Goal: Task Accomplishment & Management: Use online tool/utility

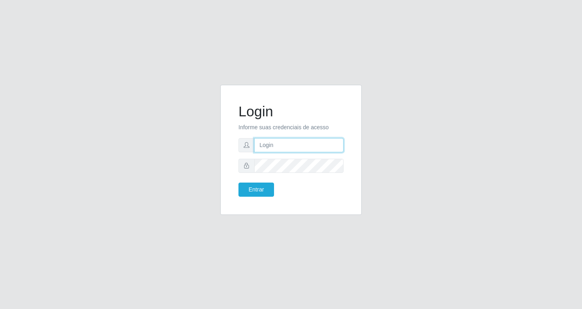
click at [294, 144] on input "text" at bounding box center [298, 145] width 89 height 14
type input "[EMAIL_ADDRESS][DOMAIN_NAME]"
click at [239, 183] on button "Entrar" at bounding box center [257, 190] width 36 height 14
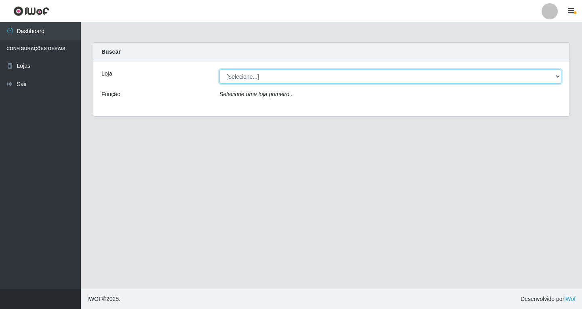
click at [339, 78] on select "[Selecione...] SuperFácil Atacado - [GEOGRAPHIC_DATA]" at bounding box center [391, 77] width 342 height 14
select select "503"
click at [220, 70] on select "[Selecione...] SuperFácil Atacado - [GEOGRAPHIC_DATA]" at bounding box center [391, 77] width 342 height 14
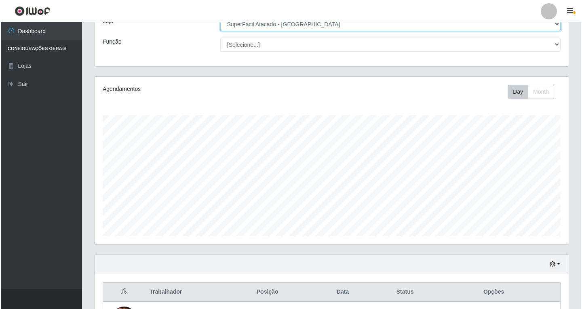
scroll to position [192, 0]
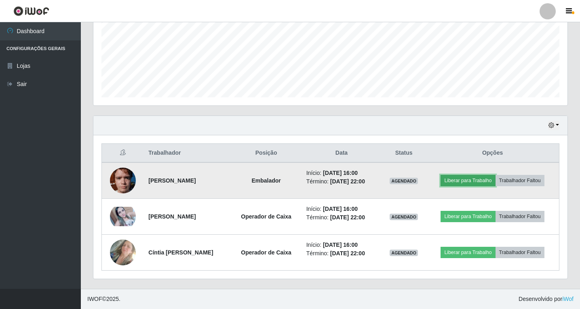
click at [480, 180] on button "Liberar para Trabalho" at bounding box center [468, 180] width 55 height 11
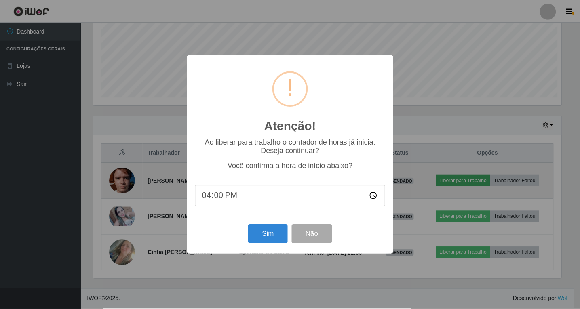
scroll to position [168, 470]
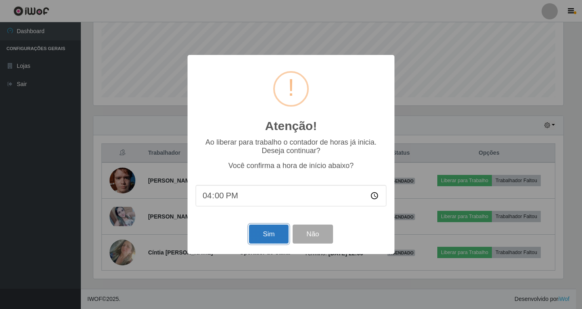
click at [274, 239] on button "Sim" at bounding box center [268, 234] width 39 height 19
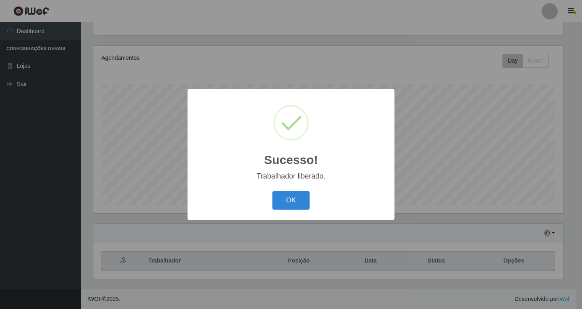
click at [465, 217] on div "Sucesso! × Trabalhador liberado. OK Cancel" at bounding box center [291, 154] width 582 height 309
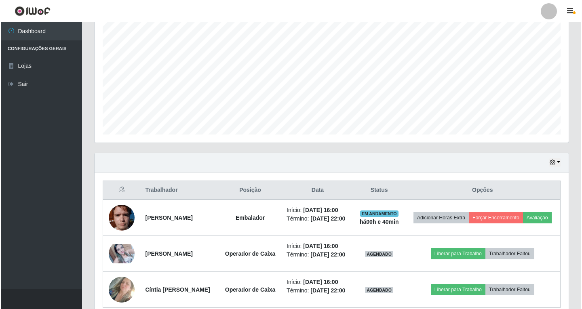
scroll to position [210, 0]
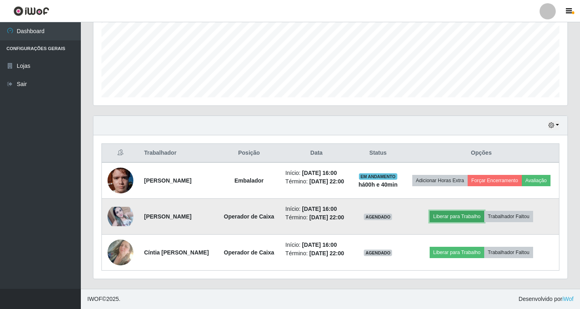
click at [470, 212] on button "Liberar para Trabalho" at bounding box center [457, 216] width 55 height 11
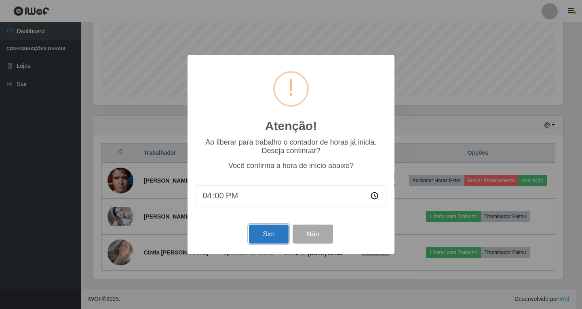
click at [260, 236] on button "Sim" at bounding box center [268, 234] width 39 height 19
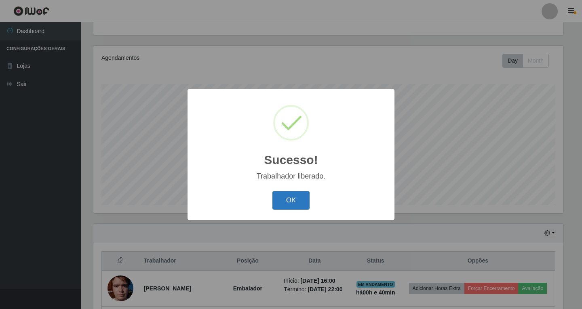
click at [295, 199] on button "OK" at bounding box center [292, 200] width 38 height 19
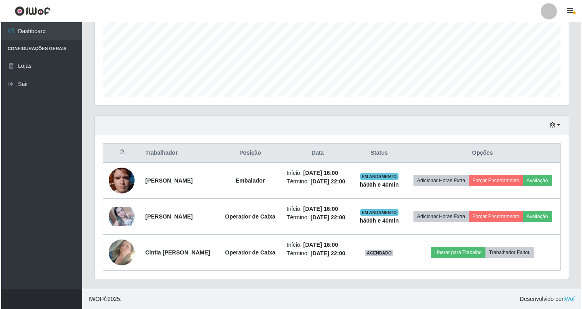
scroll to position [210, 0]
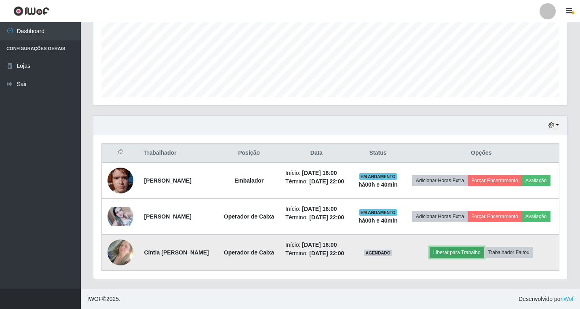
click at [464, 253] on button "Liberar para Trabalho" at bounding box center [457, 252] width 55 height 11
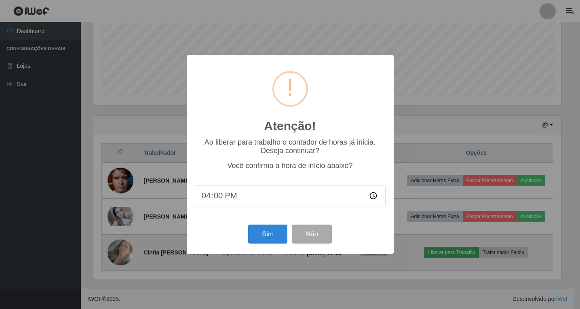
scroll to position [168, 470]
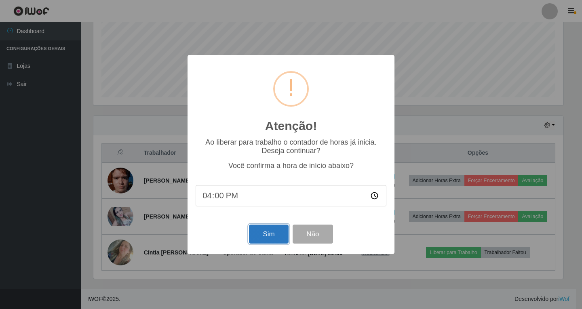
click at [271, 234] on button "Sim" at bounding box center [268, 234] width 39 height 19
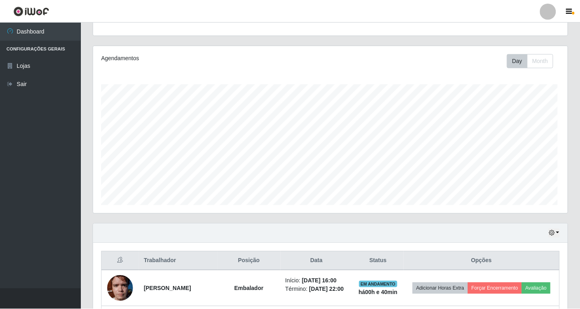
scroll to position [0, 0]
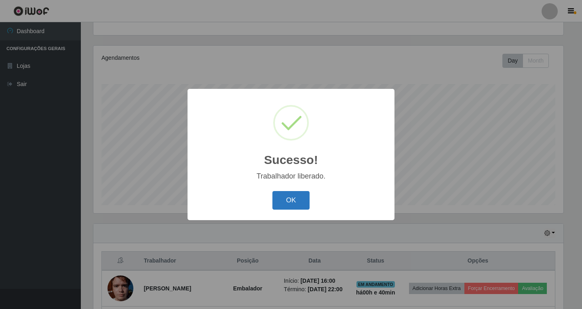
click at [289, 203] on button "OK" at bounding box center [292, 200] width 38 height 19
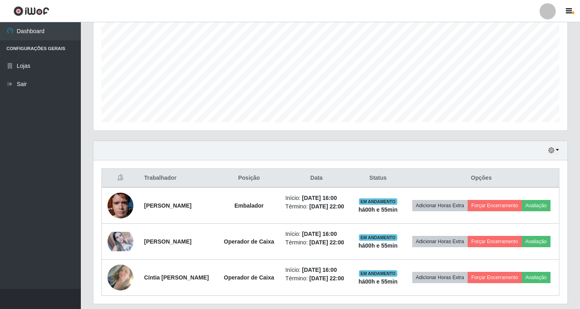
scroll to position [89, 0]
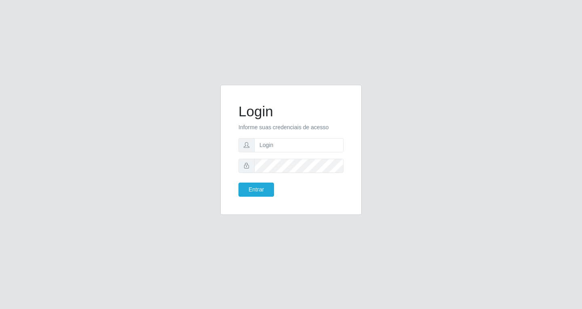
click at [298, 138] on input "text" at bounding box center [298, 145] width 89 height 14
type input "[EMAIL_ADDRESS][DOMAIN_NAME]"
click at [239, 183] on button "Entrar" at bounding box center [257, 190] width 36 height 14
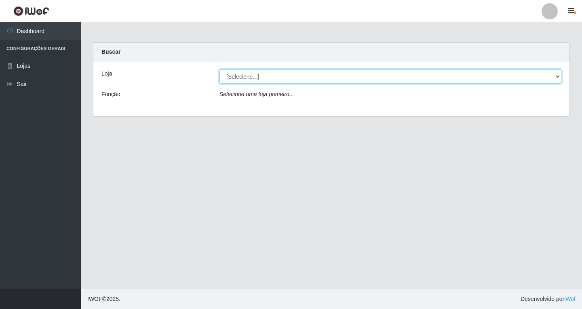
click at [277, 81] on select "[Selecione...] SuperFácil Atacado - [GEOGRAPHIC_DATA]" at bounding box center [391, 77] width 342 height 14
select select "503"
click at [220, 70] on select "[Selecione...] SuperFácil Atacado - [GEOGRAPHIC_DATA]" at bounding box center [391, 77] width 342 height 14
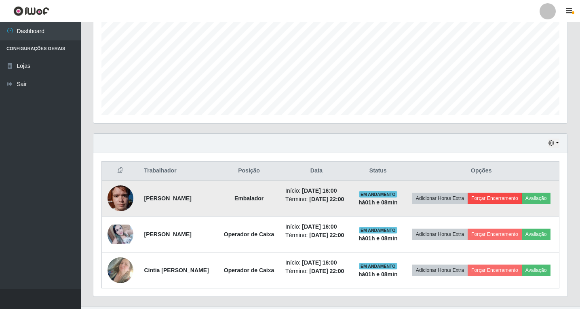
scroll to position [210, 0]
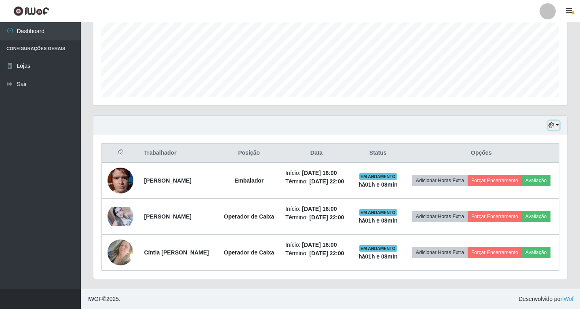
click at [558, 121] on button "button" at bounding box center [553, 125] width 11 height 9
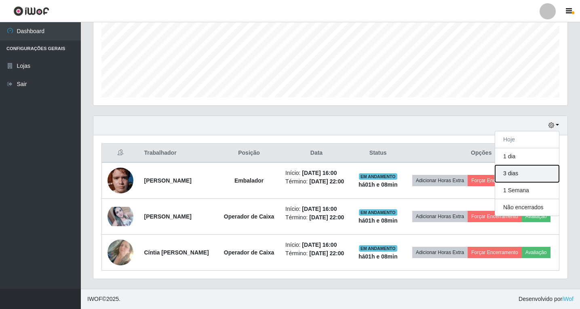
click at [508, 165] on button "3 dias" at bounding box center [527, 173] width 64 height 17
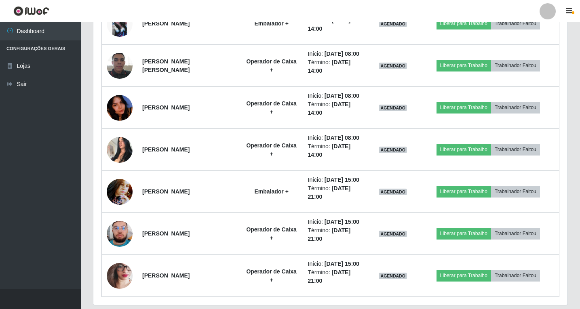
scroll to position [926, 0]
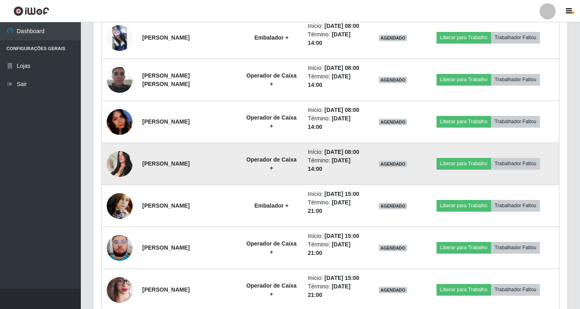
click at [122, 163] on img at bounding box center [120, 164] width 26 height 34
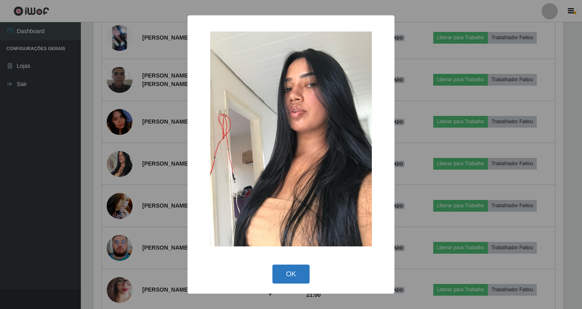
click at [289, 271] on button "OK" at bounding box center [292, 274] width 38 height 19
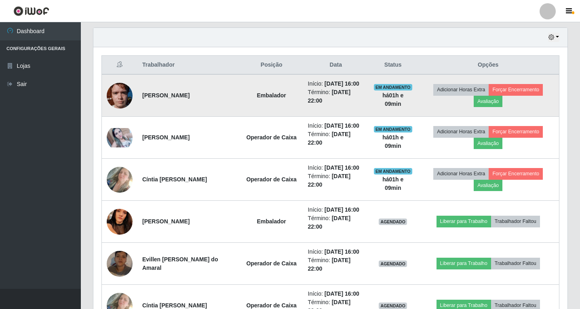
scroll to position [279, 0]
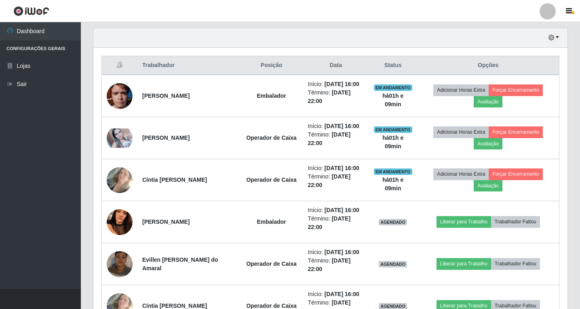
click at [560, 36] on div "Hoje 1 dia 3 dias 1 Semana Não encerrados" at bounding box center [330, 37] width 474 height 19
click at [557, 40] on button "button" at bounding box center [553, 37] width 11 height 9
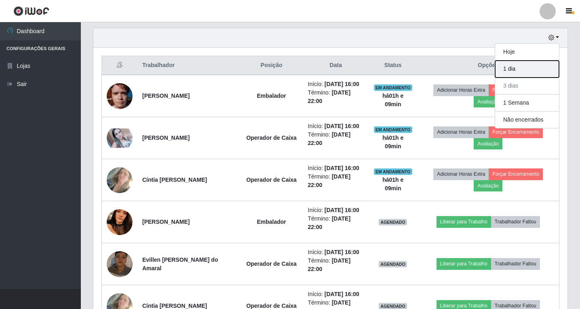
click at [520, 72] on button "1 dia" at bounding box center [527, 69] width 64 height 17
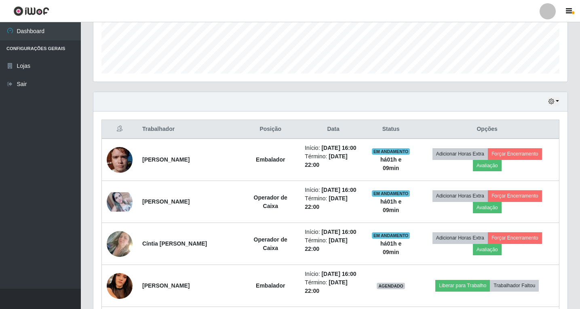
scroll to position [215, 0]
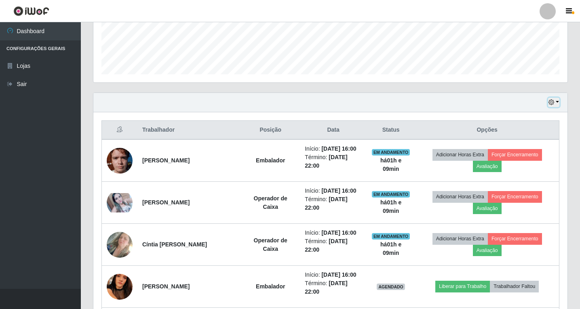
click at [551, 99] on button "button" at bounding box center [553, 102] width 11 height 9
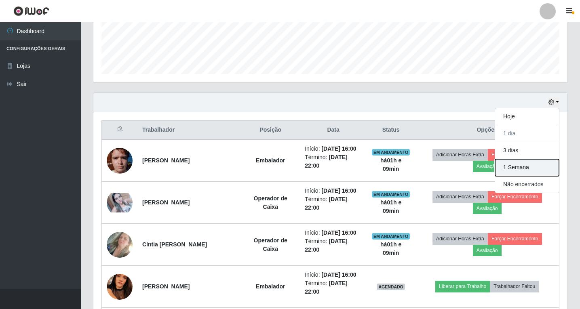
click at [514, 169] on button "1 Semana" at bounding box center [527, 167] width 64 height 17
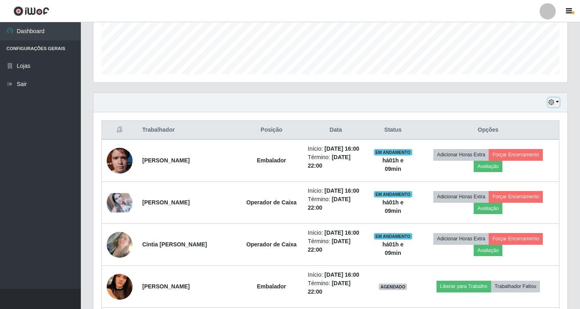
click at [556, 102] on button "button" at bounding box center [553, 102] width 11 height 9
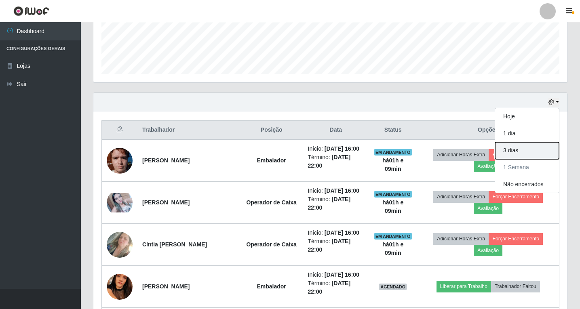
click at [512, 153] on button "3 dias" at bounding box center [527, 150] width 64 height 17
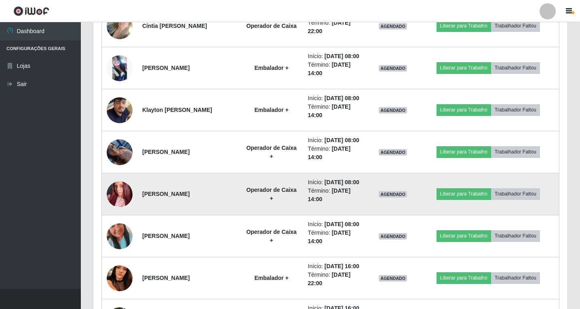
scroll to position [566, 0]
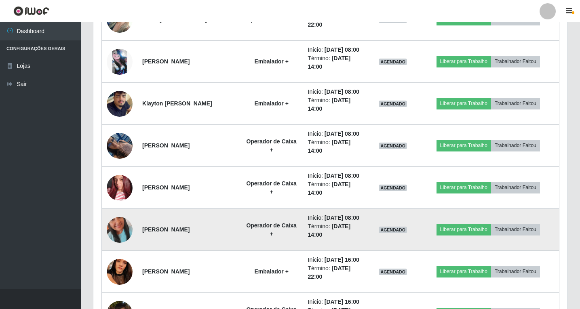
drag, startPoint x: 145, startPoint y: 142, endPoint x: 202, endPoint y: 226, distance: 102.2
click at [202, 226] on tbody "Gardielson Linhares Da Silva Embalador Início: 04/09/2025, 16:00 Término: 04/09…" at bounding box center [331, 230] width 458 height 884
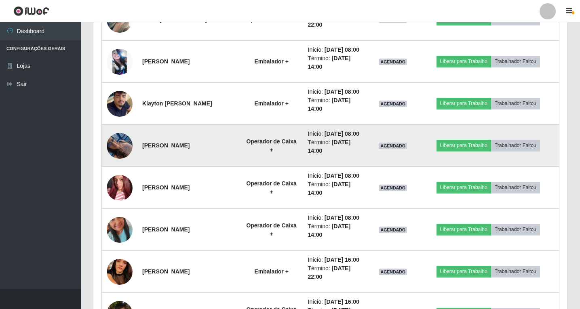
drag, startPoint x: 177, startPoint y: 177, endPoint x: 166, endPoint y: 157, distance: 23.2
click at [177, 177] on td "Maria Izabel Sousa Melo" at bounding box center [188, 188] width 103 height 42
click at [146, 142] on strong "Rayssa Bianca de Almeida Silvestre" at bounding box center [165, 145] width 47 height 6
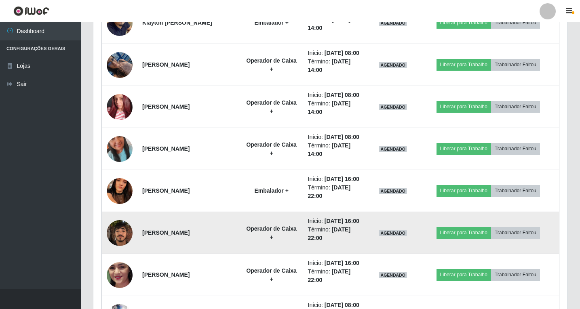
scroll to position [687, 0]
